Goal: Task Accomplishment & Management: Manage account settings

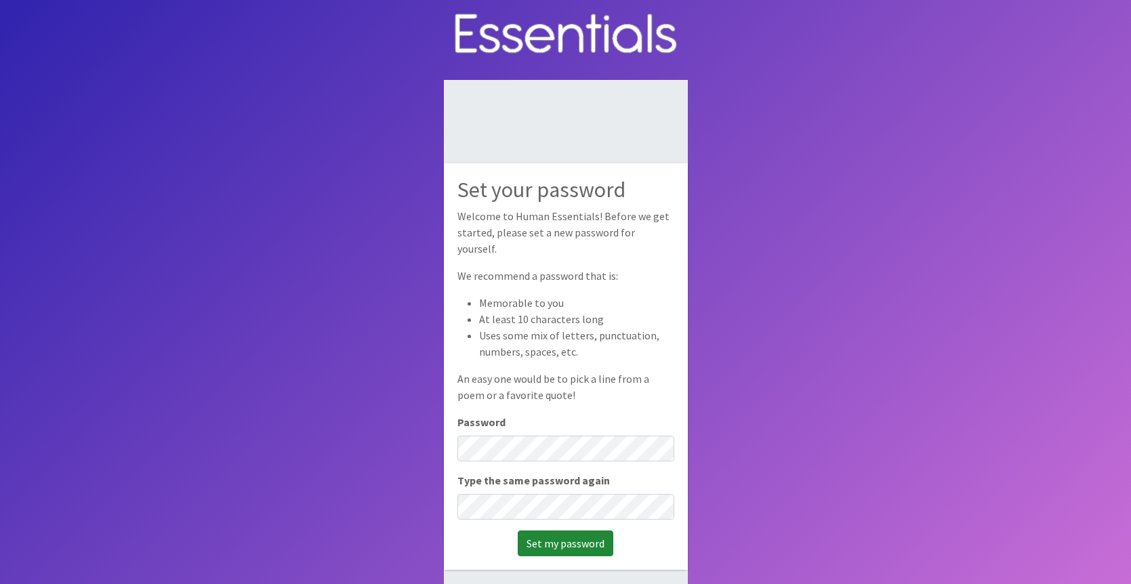
click at [562, 538] on input "Set my password" at bounding box center [566, 544] width 96 height 26
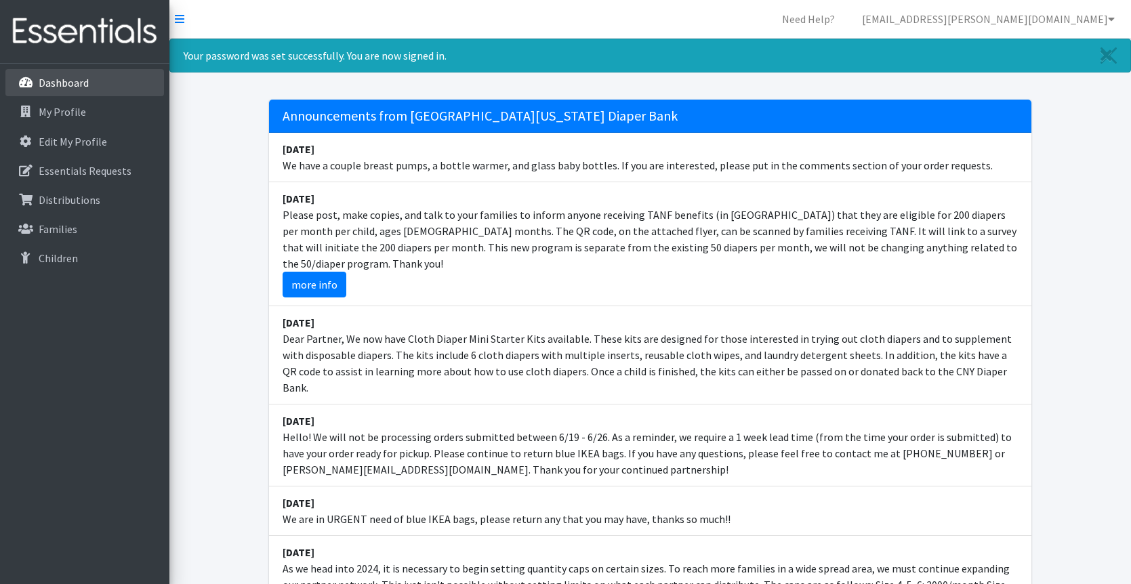
click at [71, 84] on p "Dashboard" at bounding box center [64, 83] width 50 height 14
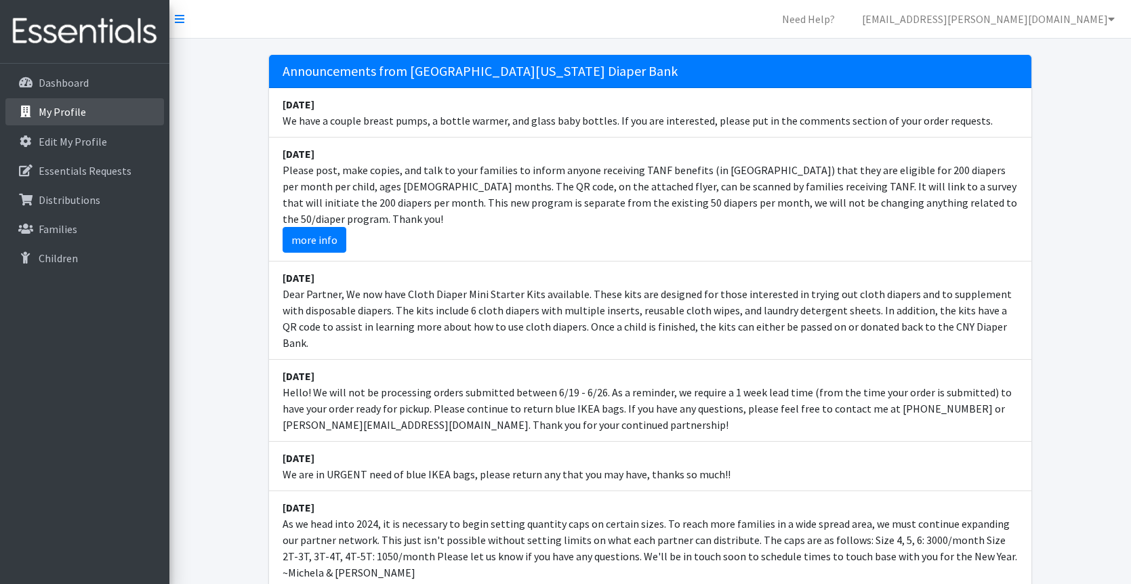
click at [70, 110] on p "My Profile" at bounding box center [62, 112] width 47 height 14
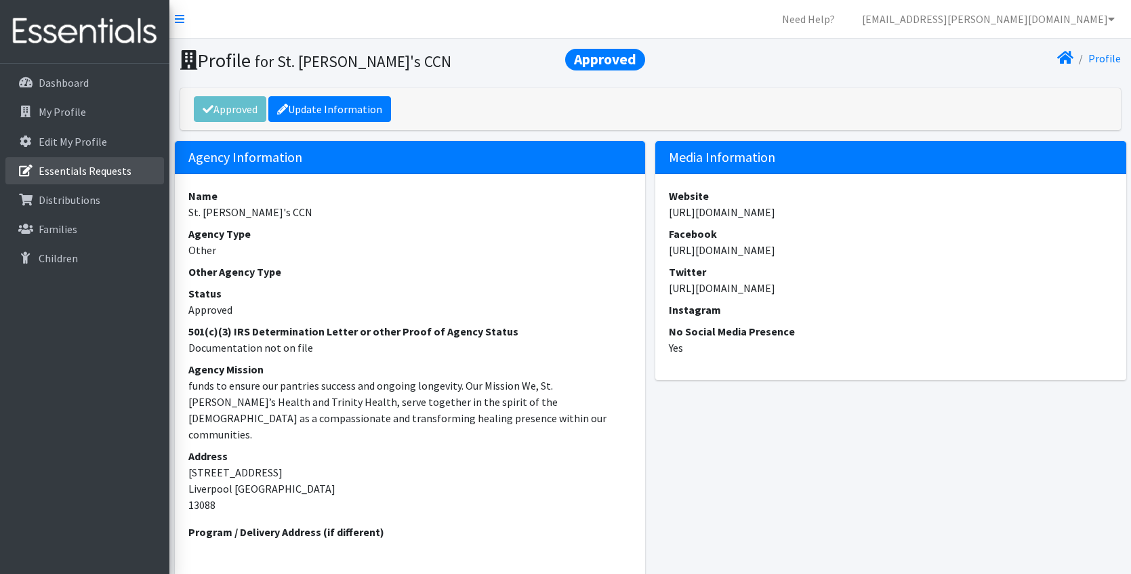
click at [97, 174] on p "Essentials Requests" at bounding box center [85, 171] width 93 height 14
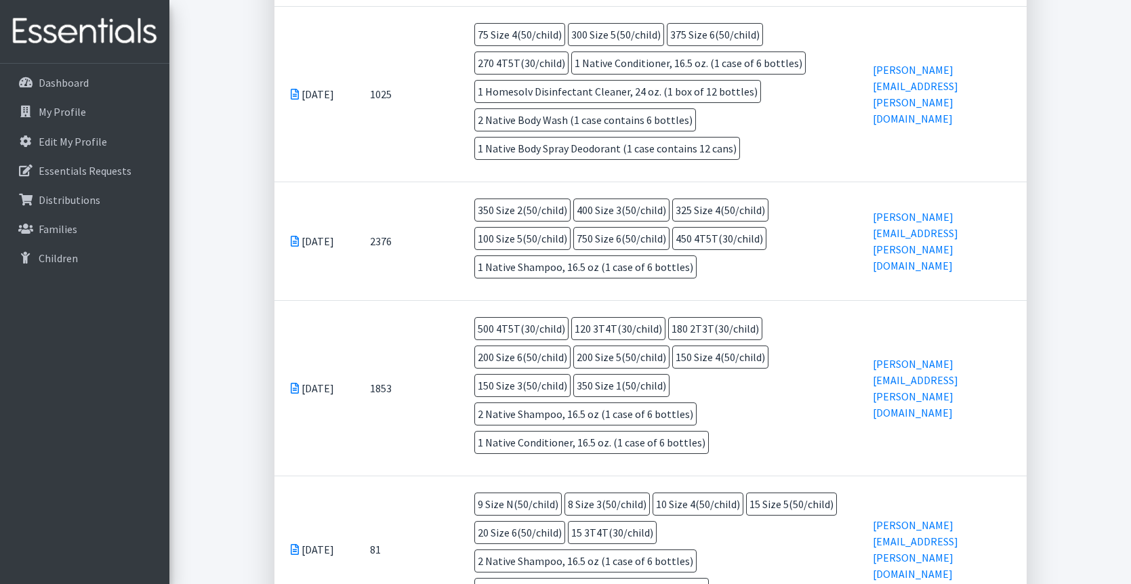
scroll to position [1292, 0]
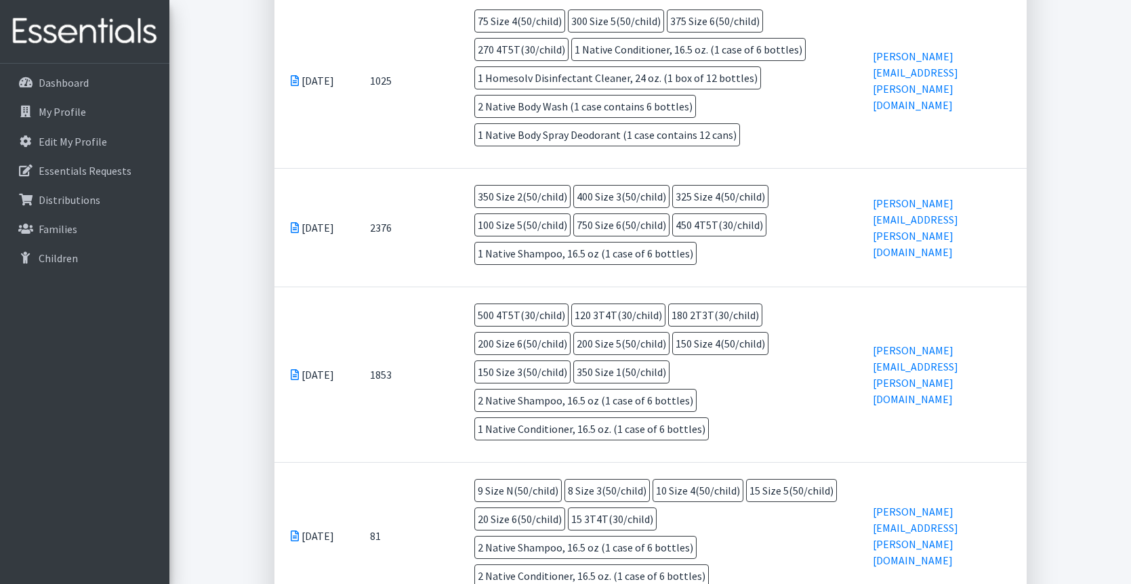
drag, startPoint x: 1091, startPoint y: 392, endPoint x: 1086, endPoint y: 161, distance: 231.2
drag, startPoint x: 1112, startPoint y: 75, endPoint x: 1106, endPoint y: 55, distance: 20.6
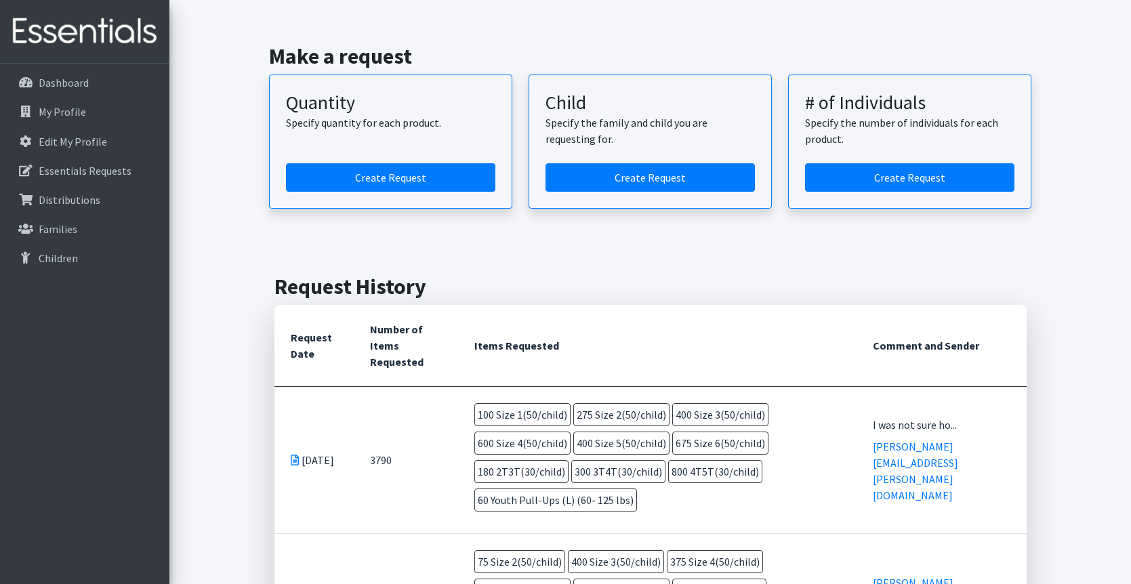
scroll to position [0, 0]
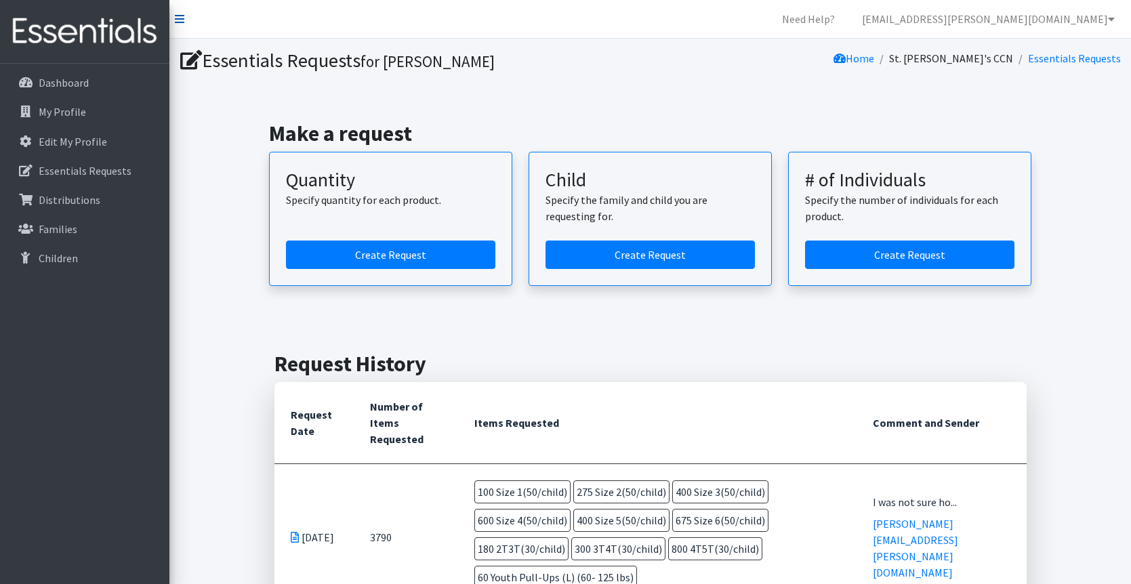
click at [178, 20] on icon at bounding box center [179, 19] width 9 height 11
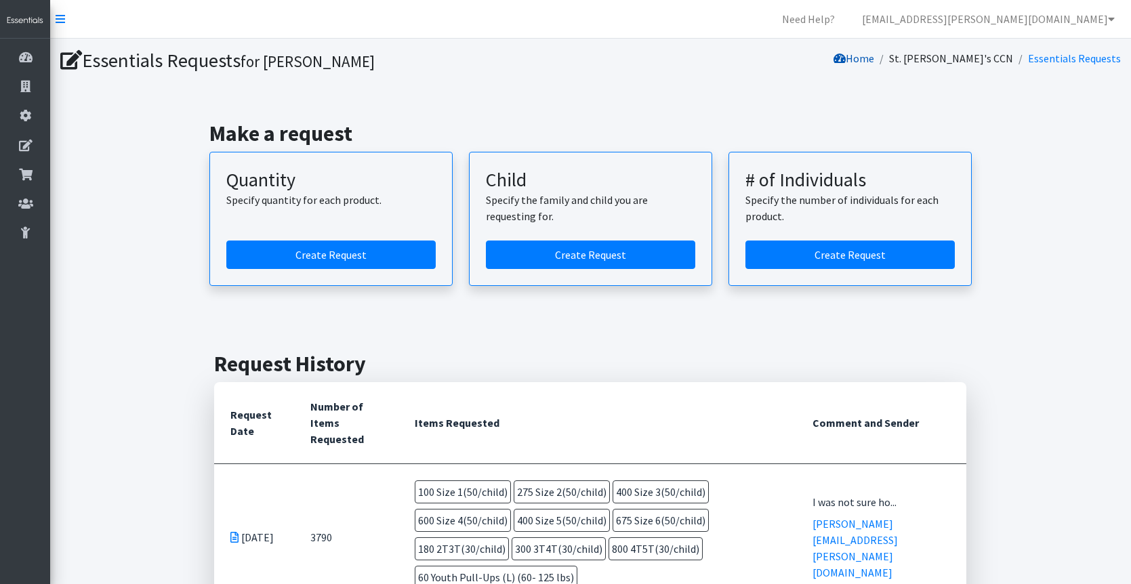
click at [874, 59] on link "Home" at bounding box center [854, 59] width 41 height 14
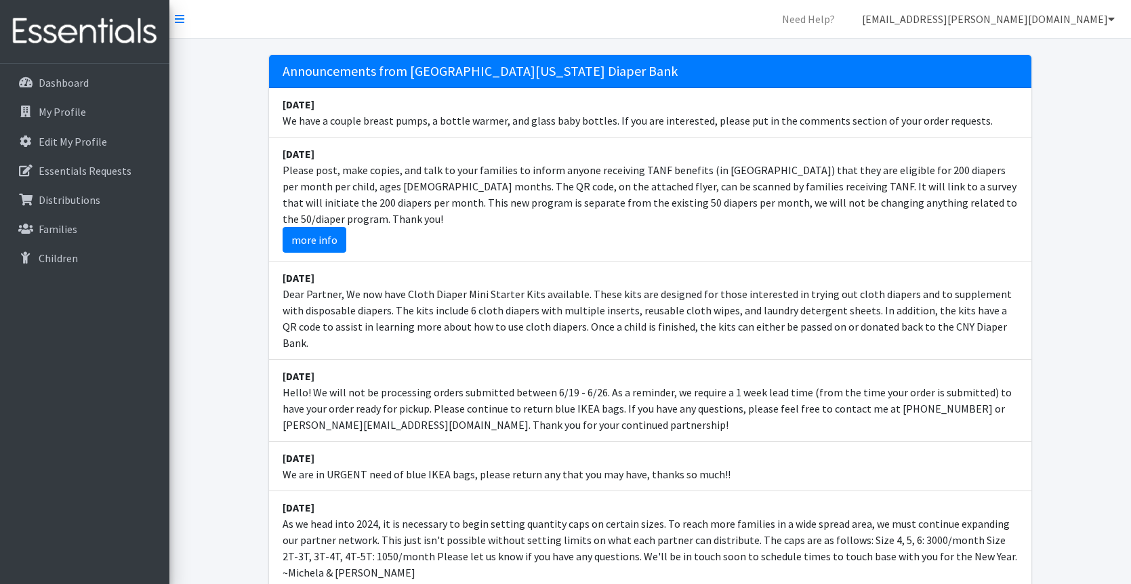
click at [1015, 28] on link "[EMAIL_ADDRESS][PERSON_NAME][DOMAIN_NAME]" at bounding box center [988, 18] width 275 height 27
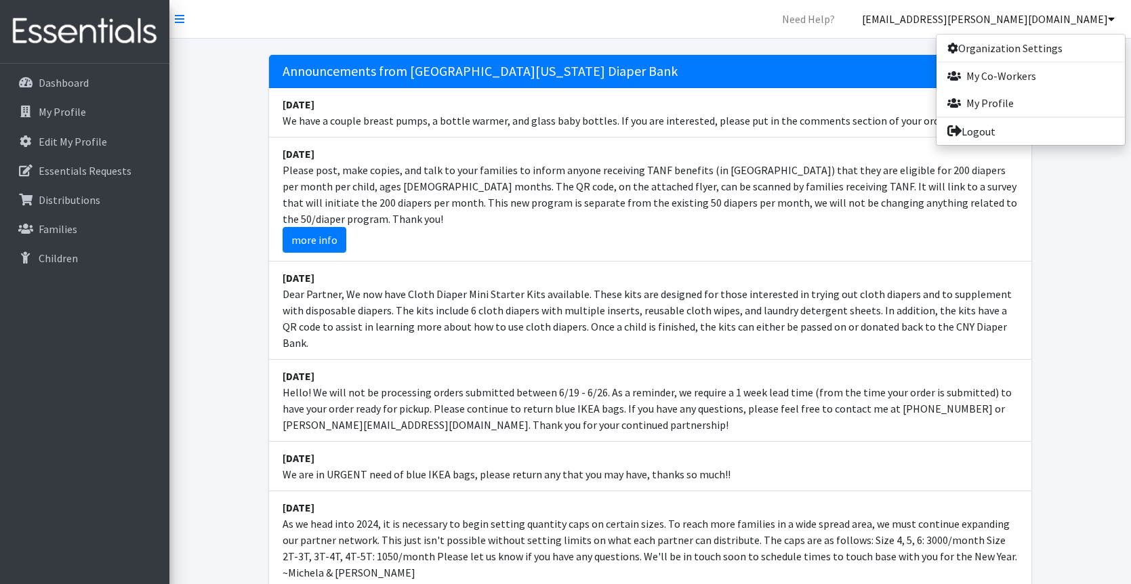
click at [885, 49] on header "Announcements from Central New York Diaper Bank August 25 We have a couple brea…" at bounding box center [650, 397] width 773 height 717
